Goal: Task Accomplishment & Management: Complete application form

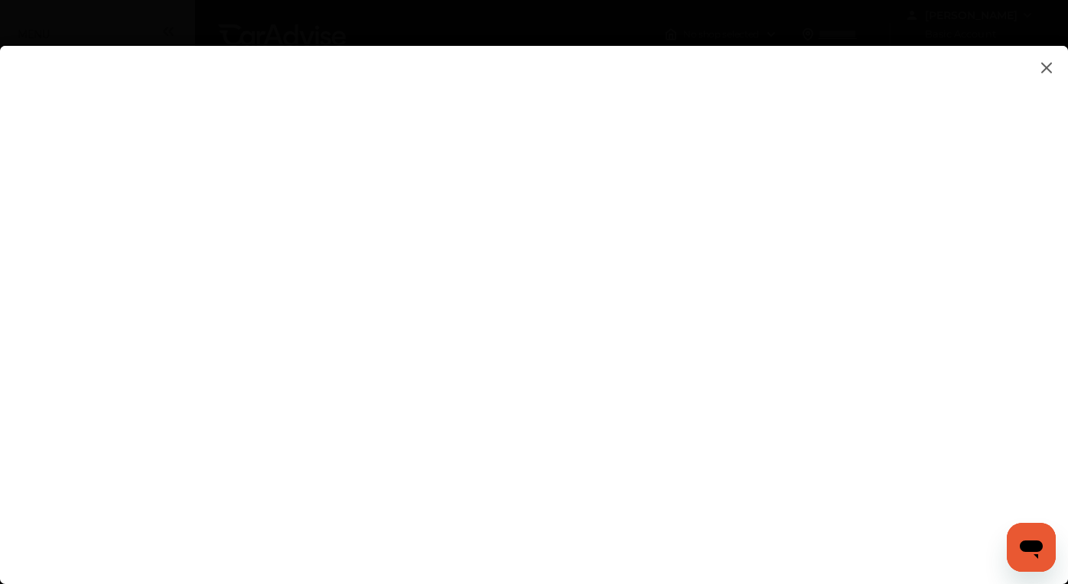
click at [842, 297] on flutter-view at bounding box center [534, 300] width 1068 height 508
click at [839, 380] on flutter-view at bounding box center [534, 300] width 1068 height 508
type input "**********"
click at [923, 470] on flutter-view at bounding box center [534, 300] width 1068 height 508
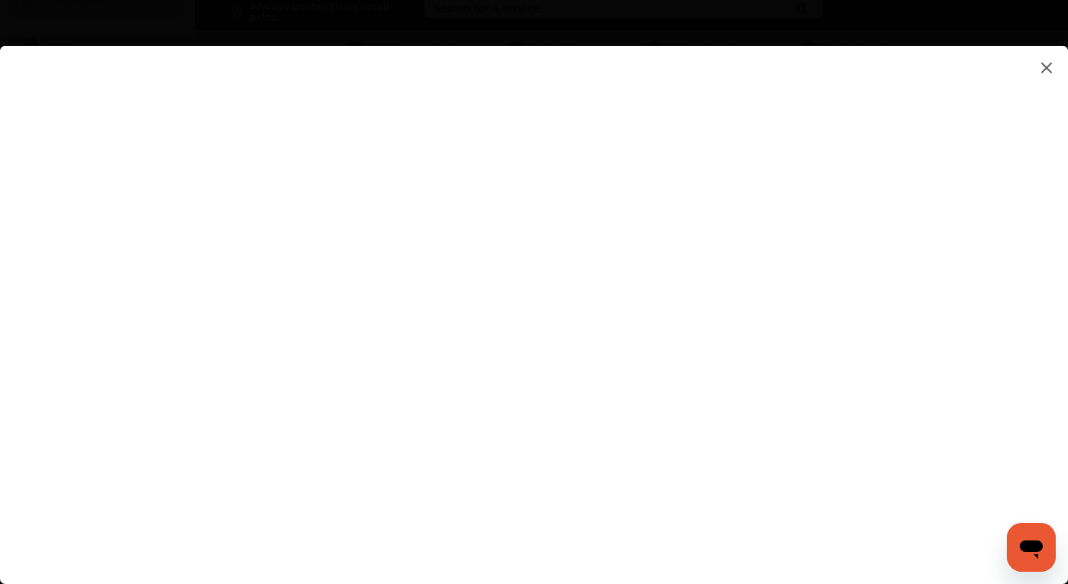
click at [926, 468] on flutter-view at bounding box center [534, 300] width 1068 height 508
click at [936, 474] on flutter-view at bounding box center [534, 300] width 1068 height 508
click at [416, 240] on flutter-view at bounding box center [534, 300] width 1068 height 508
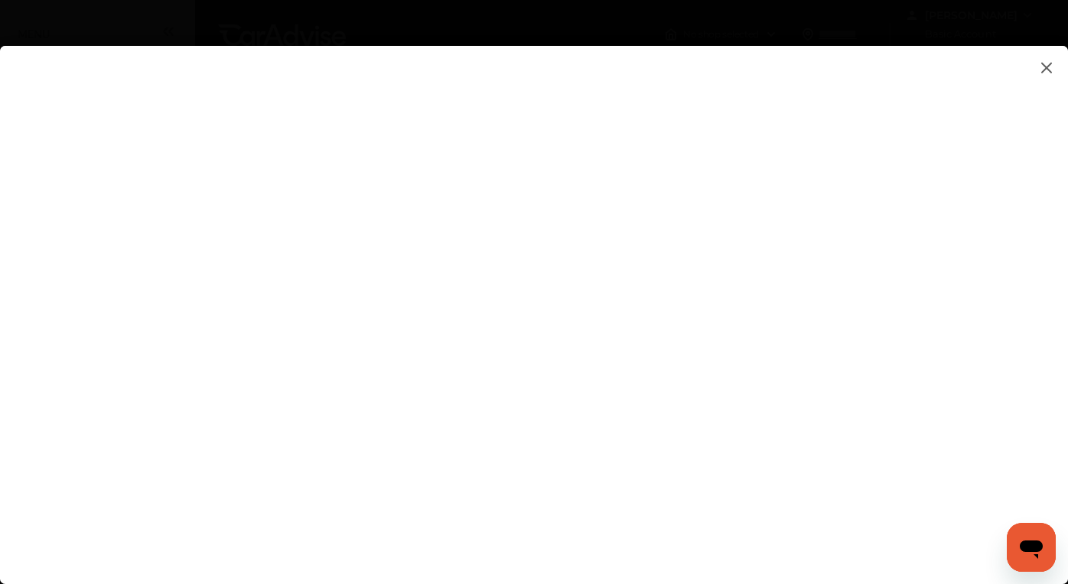
click at [542, 236] on flutter-view at bounding box center [534, 300] width 1068 height 508
click at [670, 294] on flutter-view at bounding box center [534, 300] width 1068 height 508
click at [628, 344] on flutter-view at bounding box center [534, 300] width 1068 height 508
type textarea "**********"
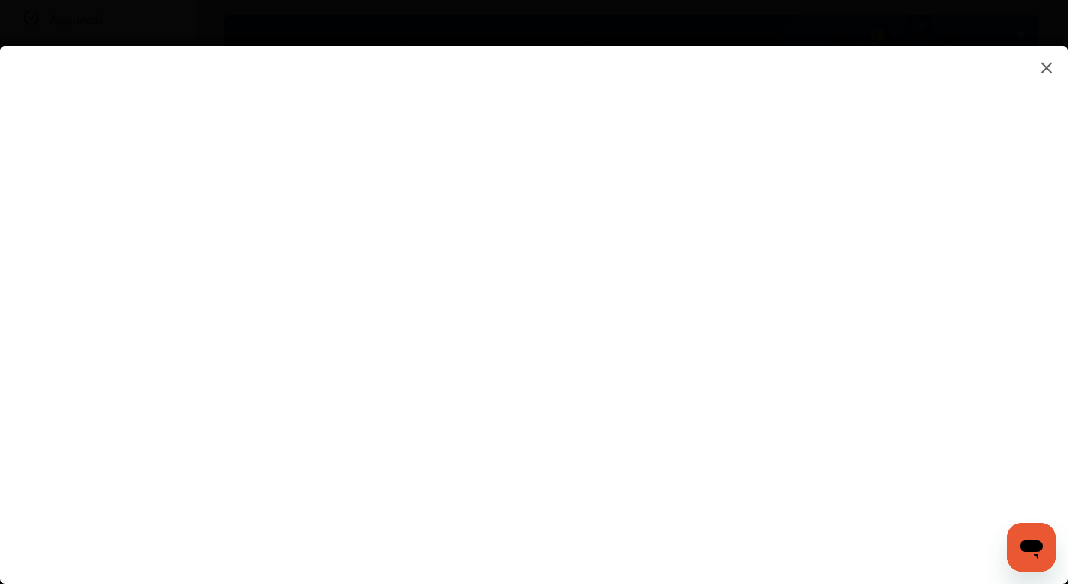
click at [692, 401] on flutter-view "**********" at bounding box center [534, 300] width 1068 height 508
click at [714, 410] on flutter-view at bounding box center [534, 300] width 1068 height 508
click at [640, 240] on flutter-view at bounding box center [534, 300] width 1068 height 508
click at [672, 172] on flutter-view at bounding box center [534, 300] width 1068 height 508
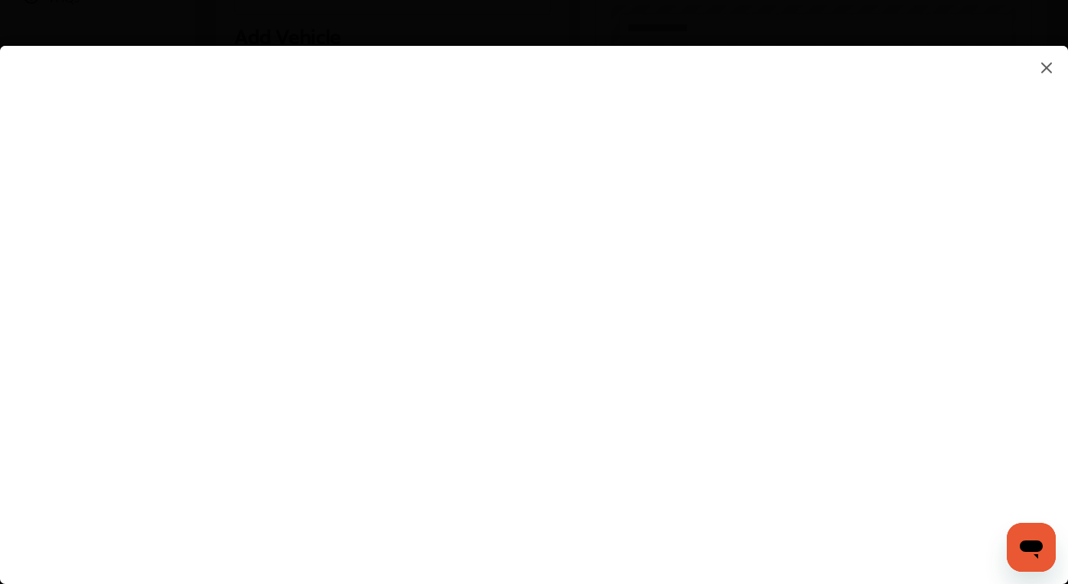
click at [542, 376] on flutter-view at bounding box center [534, 300] width 1068 height 508
click at [666, 243] on flutter-view at bounding box center [534, 300] width 1068 height 508
type input "*"
type input "*********"
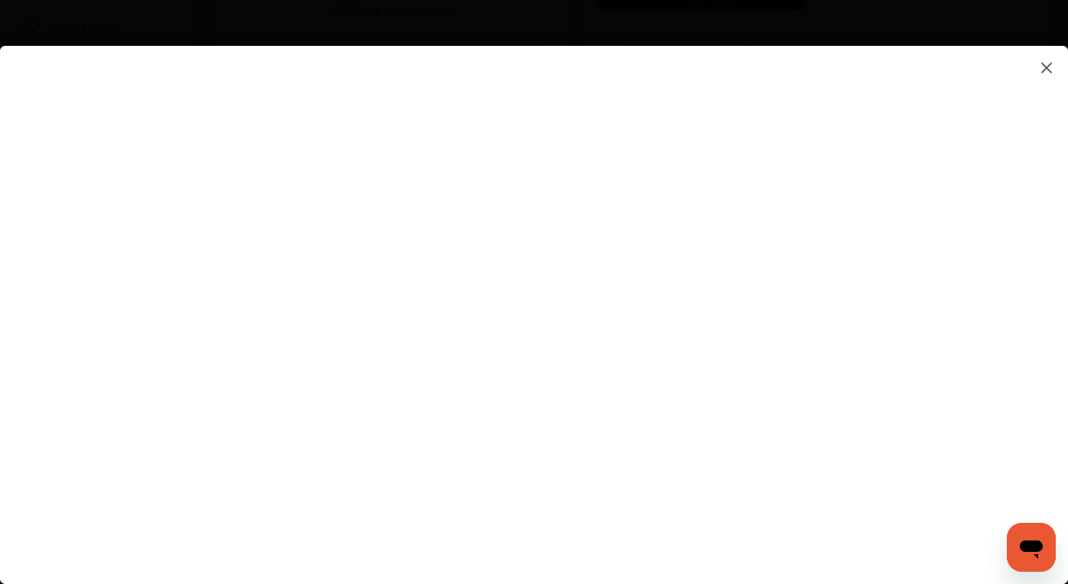
click at [682, 397] on flutter-view at bounding box center [534, 300] width 1068 height 508
click at [652, 480] on flutter-view at bounding box center [534, 300] width 1068 height 508
click at [752, 390] on flutter-view at bounding box center [534, 300] width 1068 height 508
click at [591, 456] on flutter-view at bounding box center [534, 300] width 1068 height 508
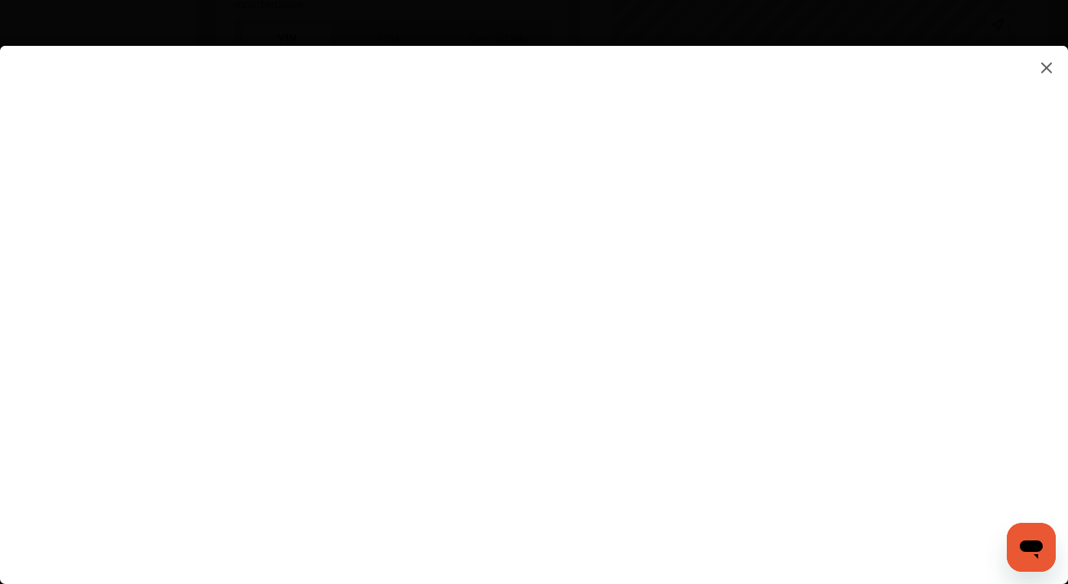
click at [705, 503] on flutter-view at bounding box center [534, 300] width 1068 height 508
click at [798, 539] on flutter-view at bounding box center [534, 300] width 1068 height 508
click at [701, 245] on flutter-view at bounding box center [534, 300] width 1068 height 508
click at [678, 282] on flutter-view at bounding box center [534, 300] width 1068 height 508
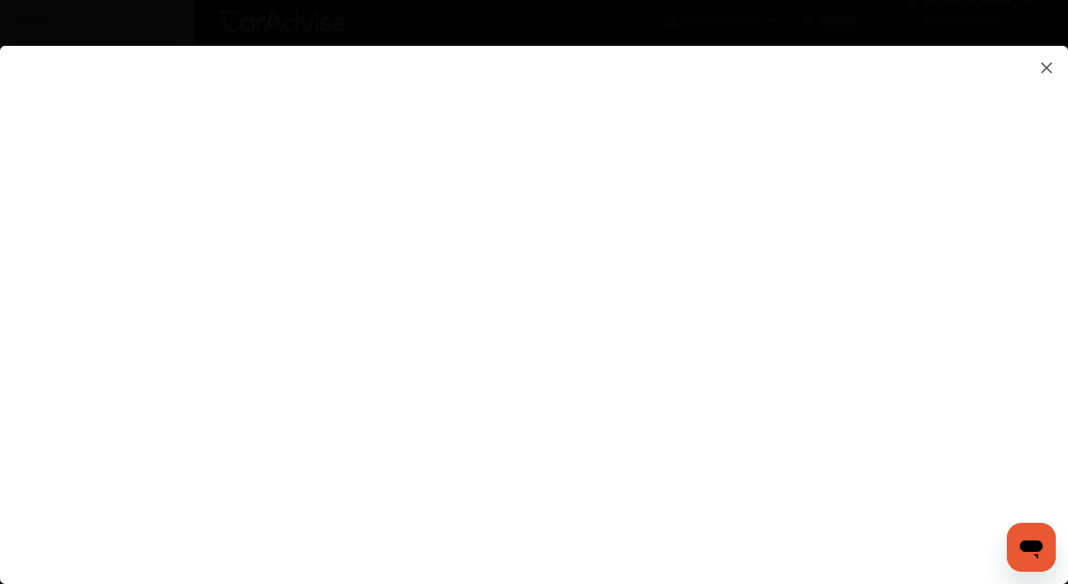
scroll to position [0, 0]
click at [697, 376] on flutter-view at bounding box center [534, 300] width 1068 height 508
click at [686, 336] on flutter-view at bounding box center [534, 300] width 1068 height 508
click at [932, 294] on flutter-view at bounding box center [534, 300] width 1068 height 508
click at [639, 464] on flutter-view at bounding box center [534, 300] width 1068 height 508
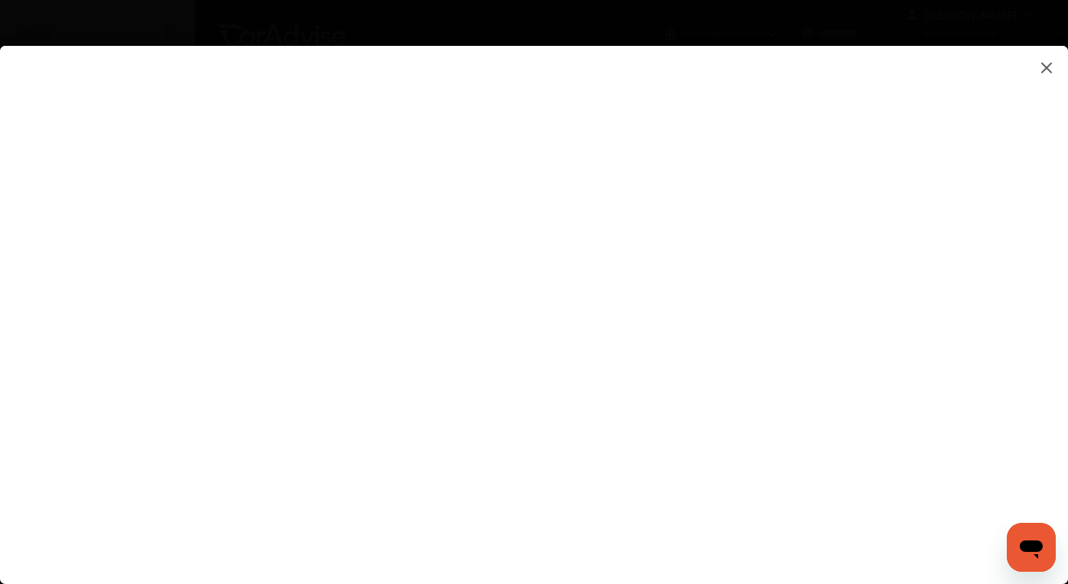
type input "**********"
click at [770, 513] on flutter-view at bounding box center [534, 300] width 1068 height 508
click at [311, 229] on flutter-view at bounding box center [534, 300] width 1068 height 508
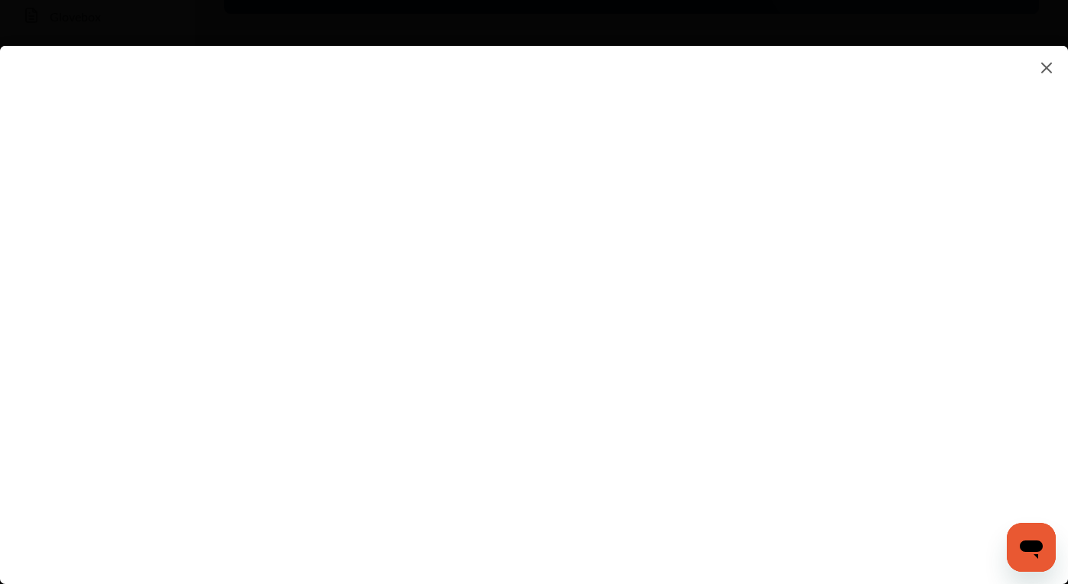
scroll to position [306, 0]
click at [674, 344] on flutter-view at bounding box center [534, 300] width 1068 height 508
click at [674, 348] on flutter-view at bounding box center [534, 300] width 1068 height 508
click at [650, 351] on flutter-view at bounding box center [534, 300] width 1068 height 508
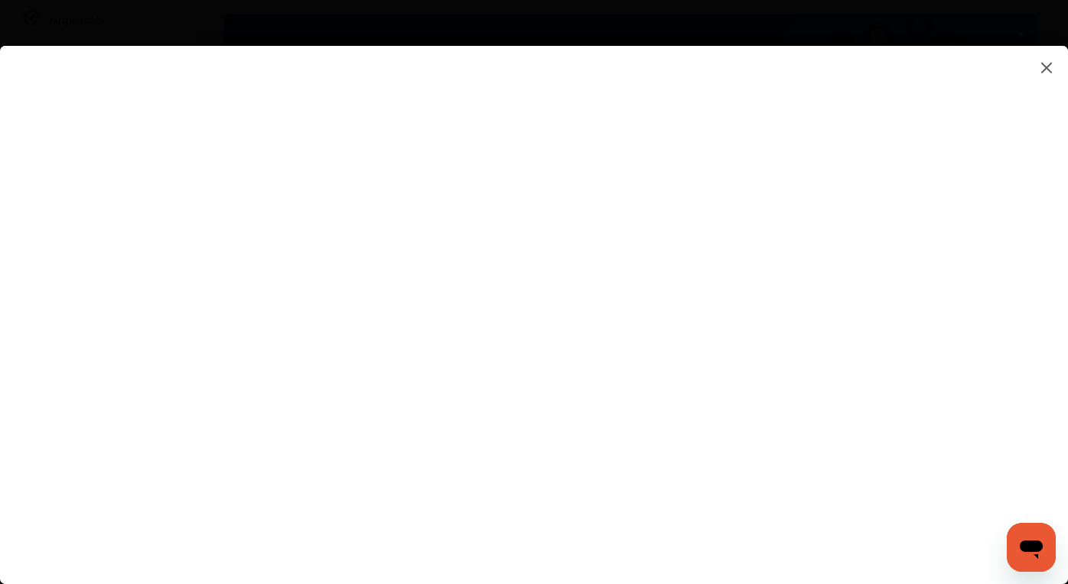
click at [710, 402] on flutter-view at bounding box center [534, 300] width 1068 height 508
